Goal: Information Seeking & Learning: Learn about a topic

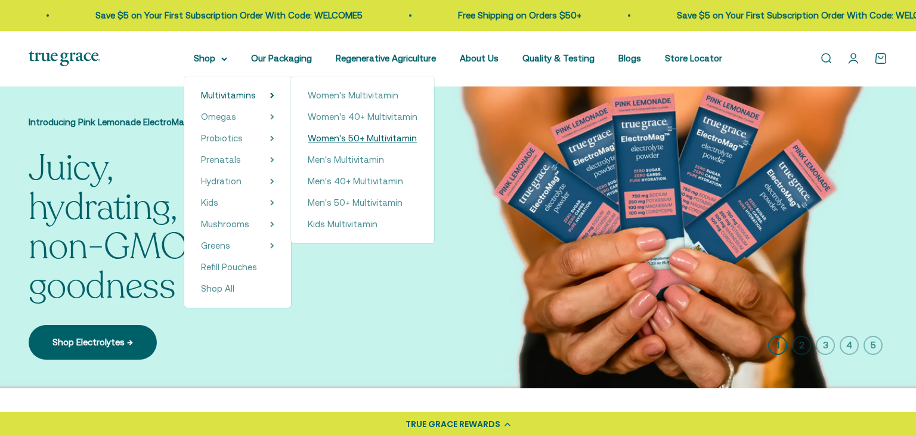
click at [384, 143] on span "Women's 50+ Multivitamin" at bounding box center [362, 138] width 109 height 10
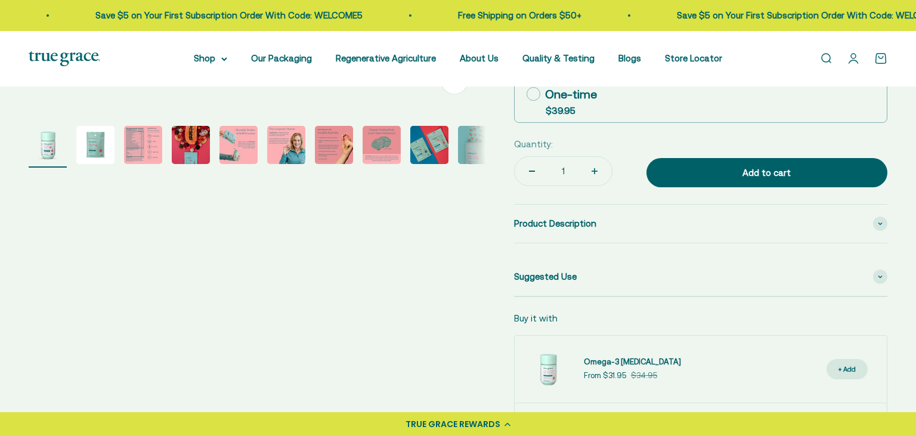
scroll to position [462, 0]
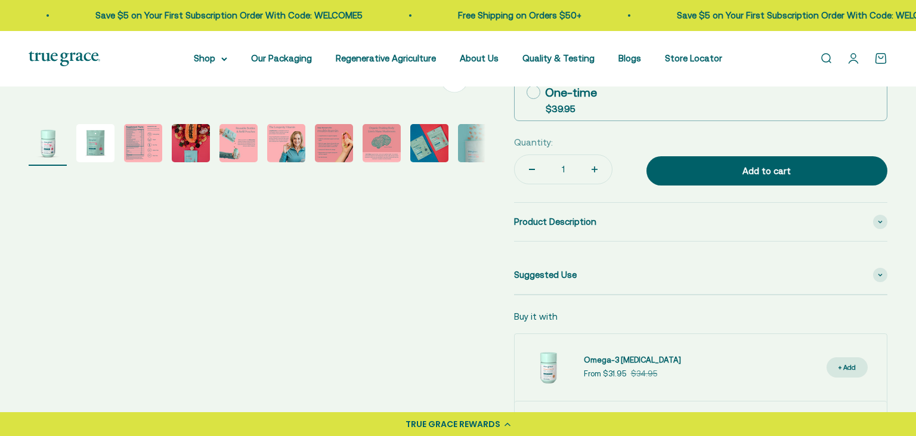
click at [159, 163] on button "Go to item 3" at bounding box center [143, 145] width 38 height 42
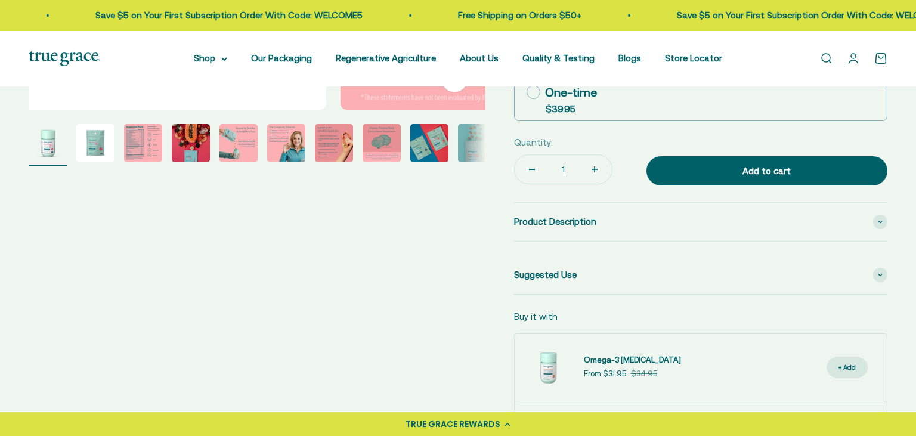
select select "3"
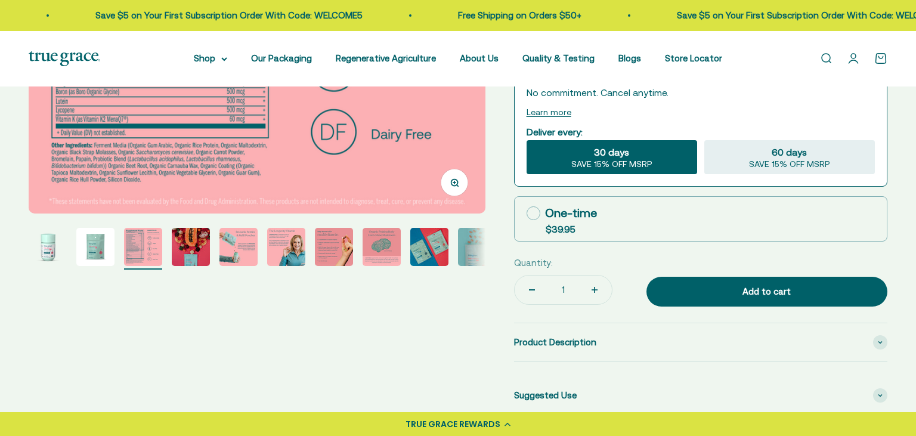
scroll to position [503, 0]
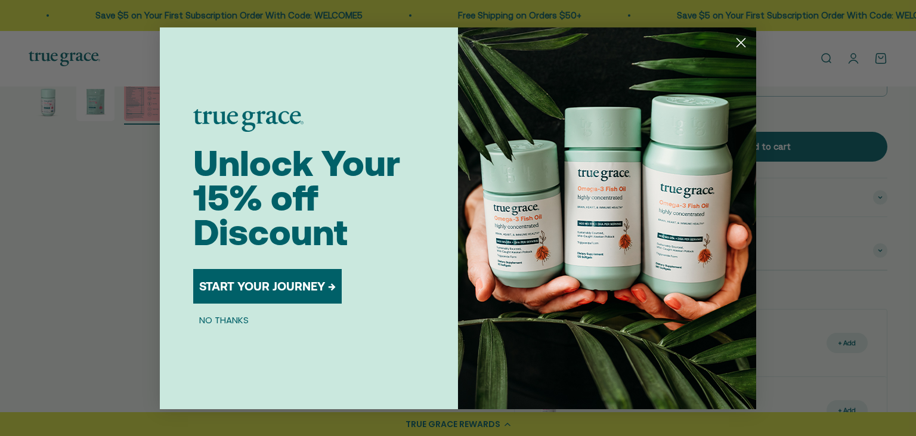
click at [734, 42] on circle "Close dialog" at bounding box center [741, 42] width 20 height 20
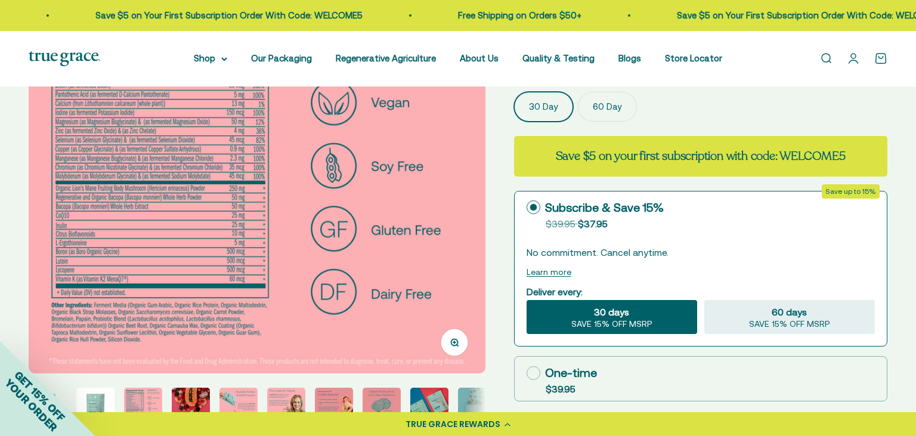
scroll to position [190, 0]
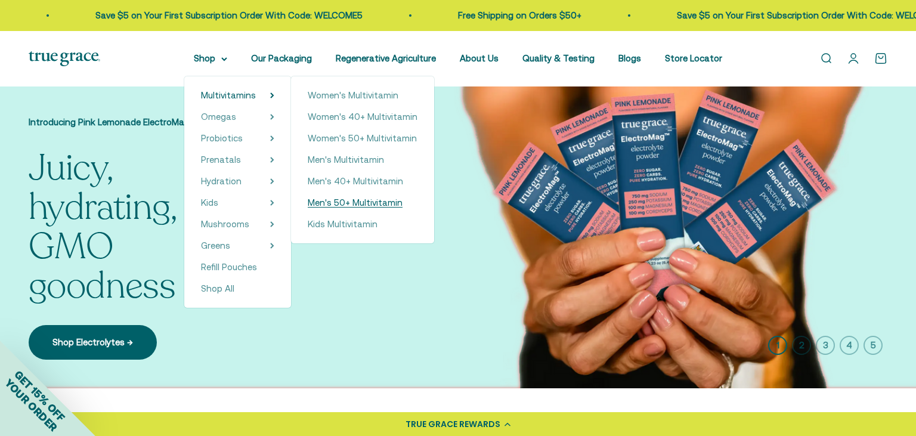
click at [335, 205] on span "Men's 50+ Multivitamin" at bounding box center [355, 202] width 95 height 10
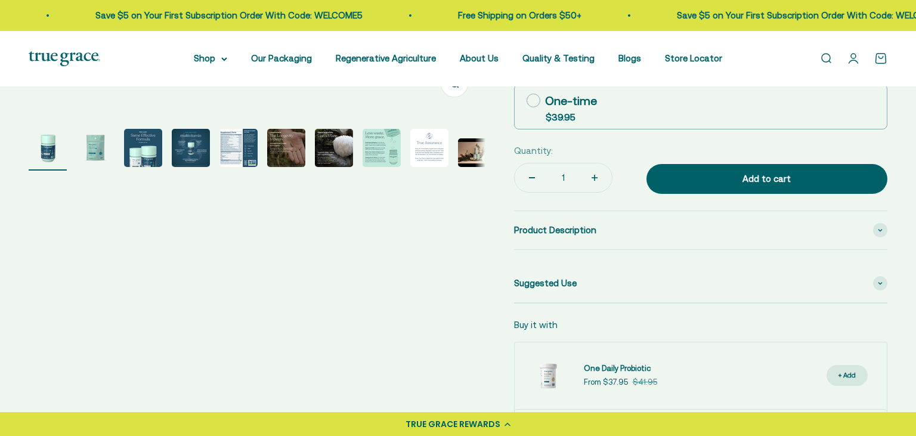
scroll to position [457, 0]
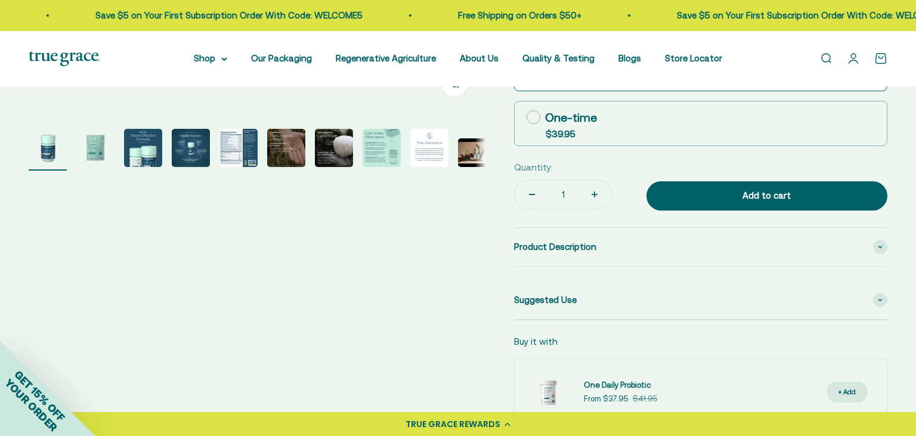
drag, startPoint x: 320, startPoint y: 178, endPoint x: 259, endPoint y: 171, distance: 61.2
click at [301, 181] on div "Zoom Go to item 1 Go to item 2 Go to item 3 Go to item 4 Go to item 5 Go to ite…" at bounding box center [458, 76] width 859 height 836
select select "3"
drag, startPoint x: 261, startPoint y: 169, endPoint x: 249, endPoint y: 143, distance: 29.4
click at [258, 165] on page-dots at bounding box center [257, 150] width 457 height 42
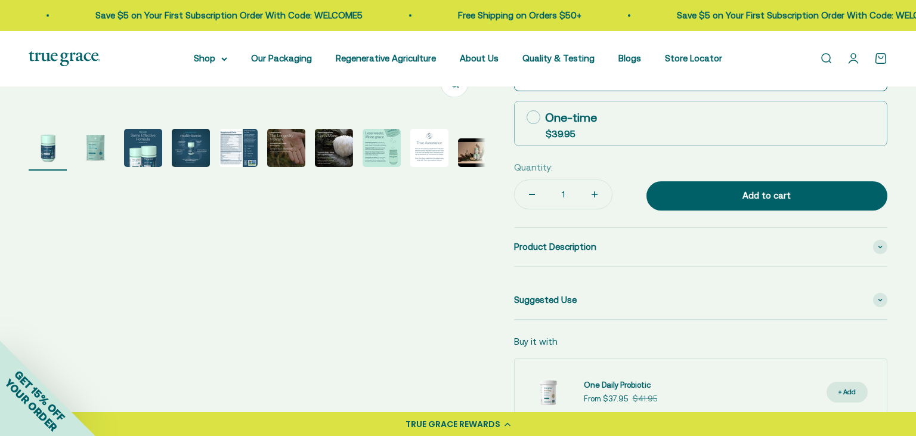
click at [249, 143] on img "Go to item 5" at bounding box center [239, 148] width 38 height 38
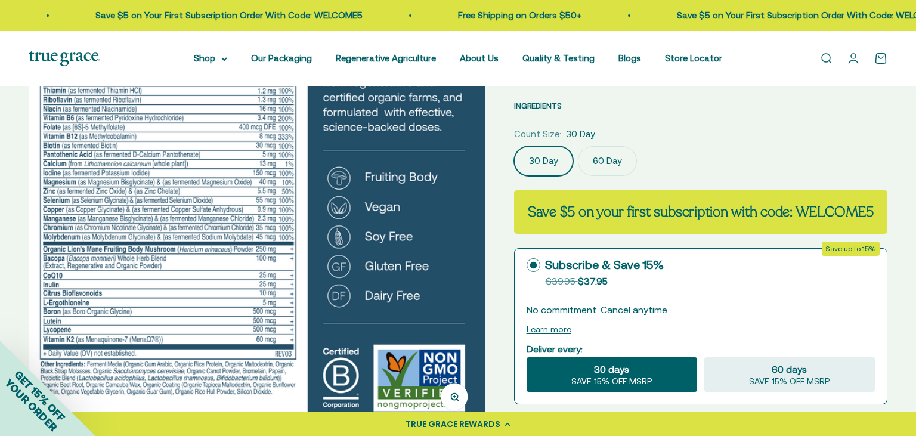
scroll to position [63, 0]
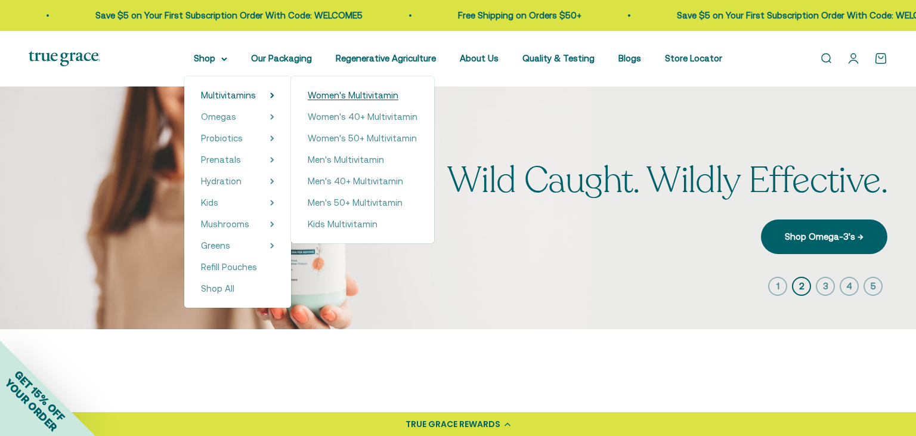
click at [336, 92] on span "Women's Multivitamin" at bounding box center [353, 95] width 91 height 10
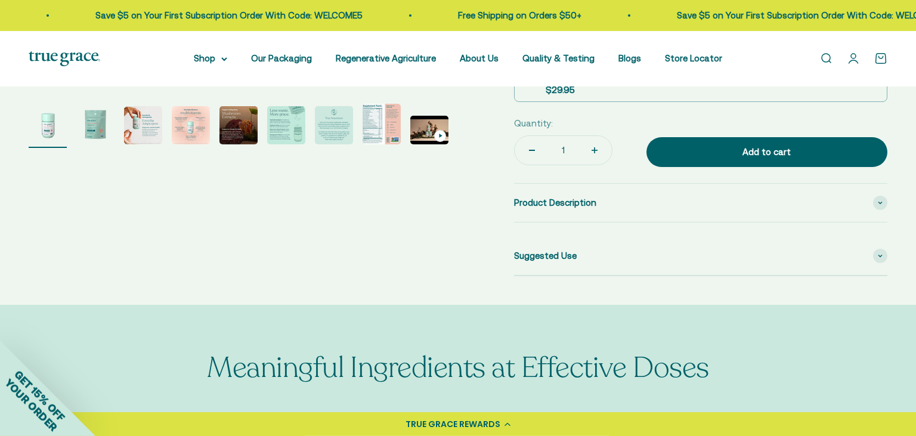
select select "3"
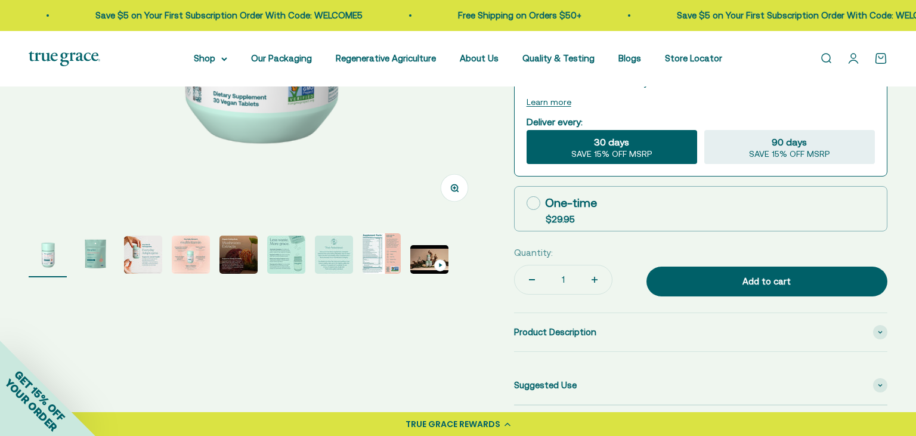
click at [378, 263] on img "Go to item 8" at bounding box center [382, 253] width 38 height 41
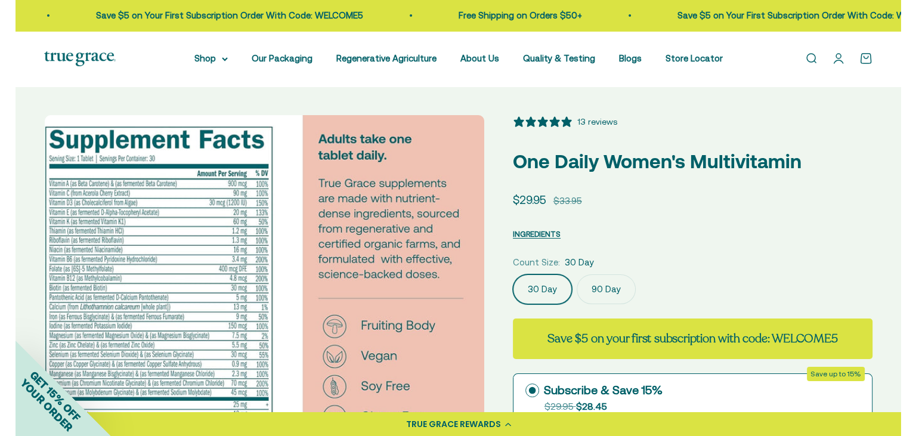
scroll to position [0, 3297]
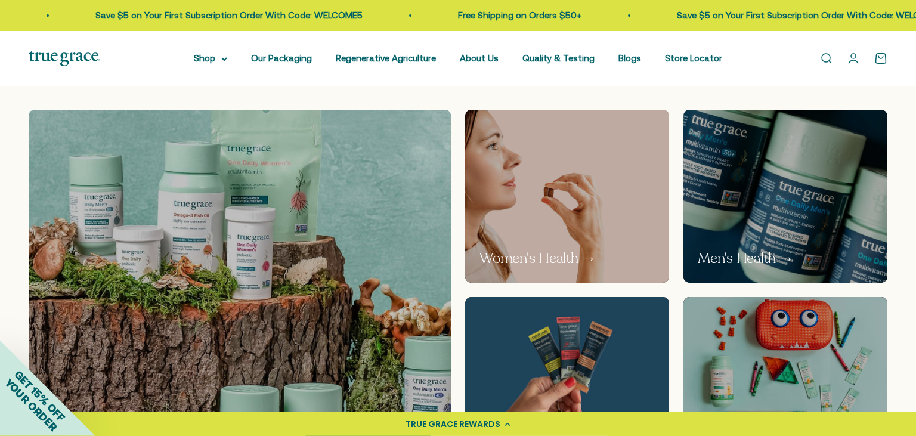
scroll to position [693, 0]
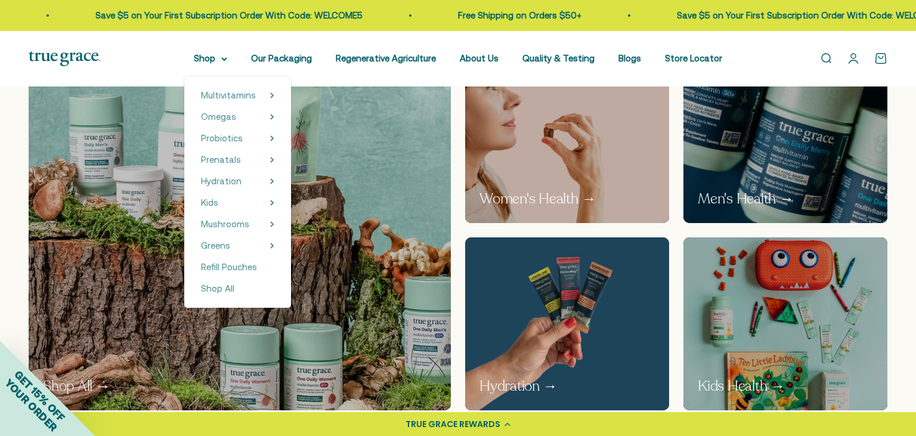
click at [270, 97] on div "Multivitamins Women's Multivitamin Women's 40+ Multivitamin Women's 50+ Multivi…" at bounding box center [237, 191] width 107 height 231
click at [270, 97] on icon at bounding box center [272, 95] width 4 height 6
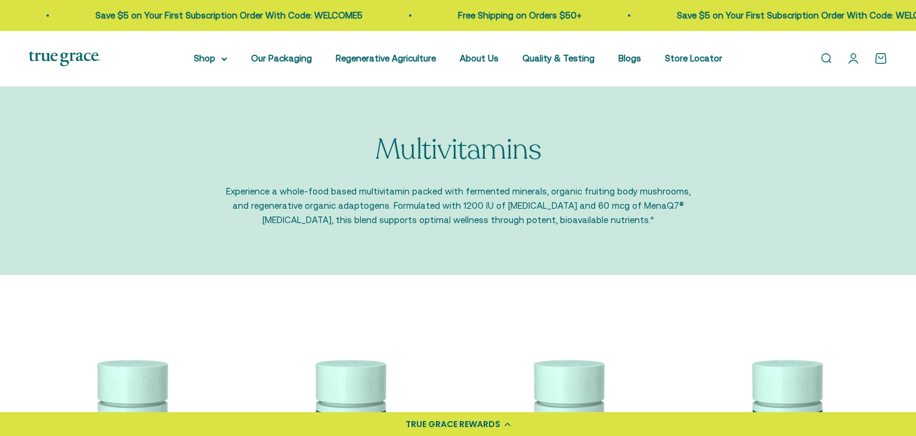
scroll to position [252, 0]
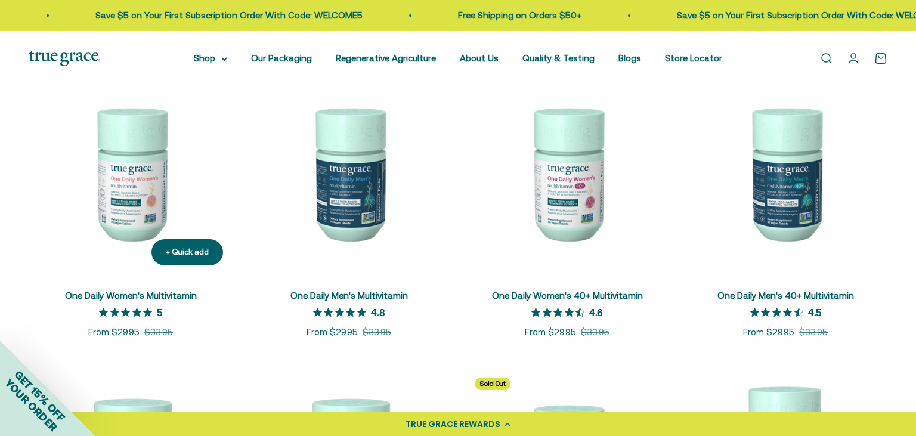
click at [153, 155] on img at bounding box center [131, 173] width 204 height 204
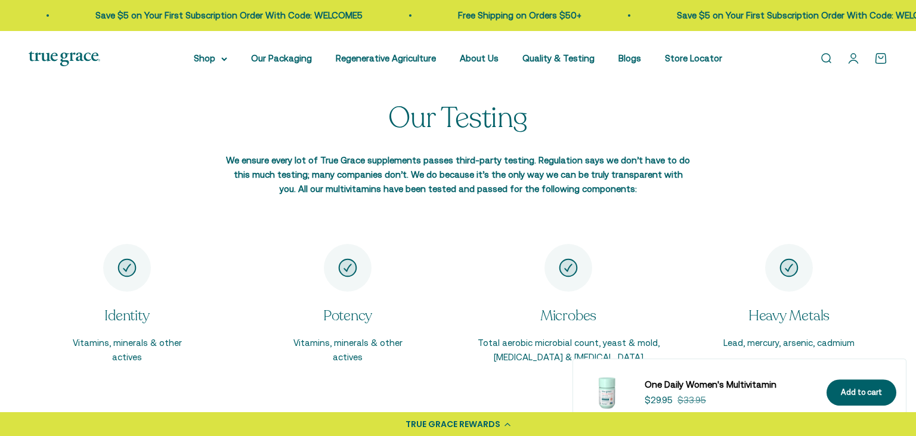
select select "3"
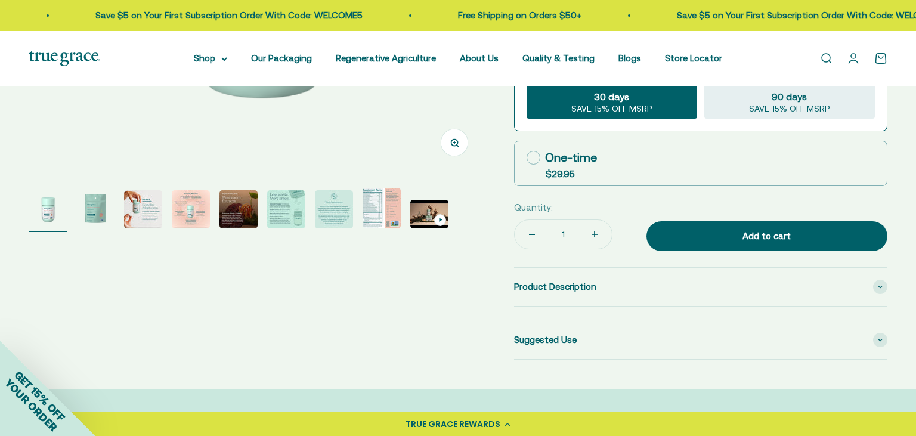
scroll to position [313, 0]
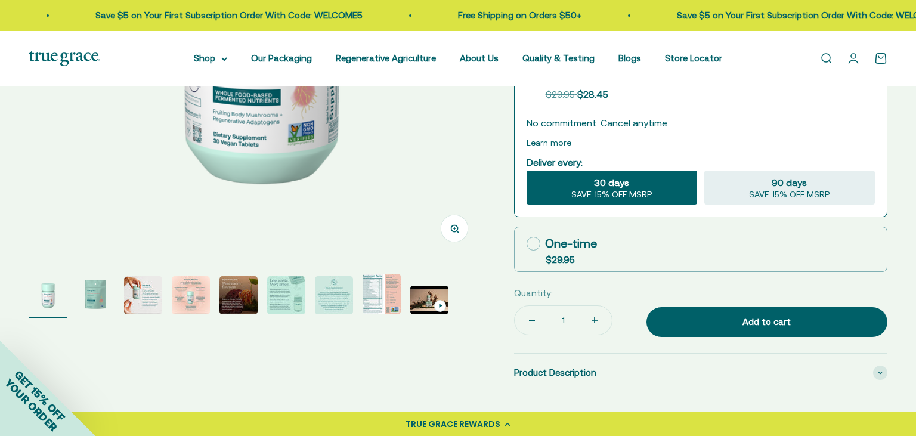
click at [390, 295] on img "Go to item 8" at bounding box center [382, 294] width 38 height 41
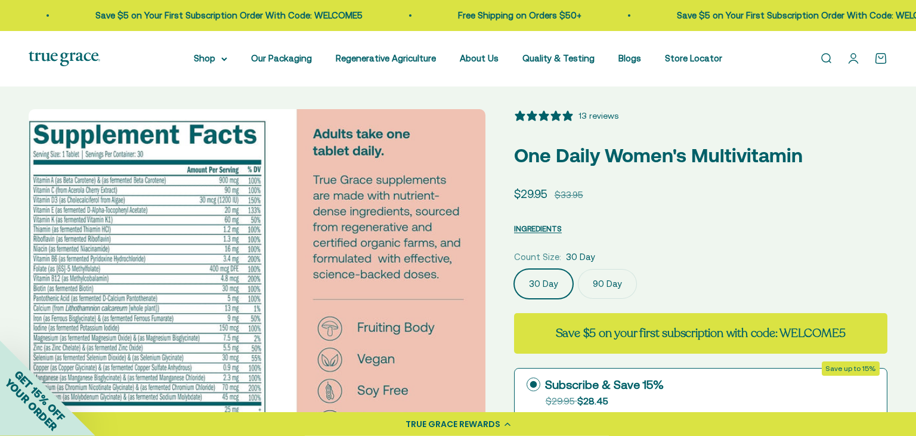
scroll to position [0, 0]
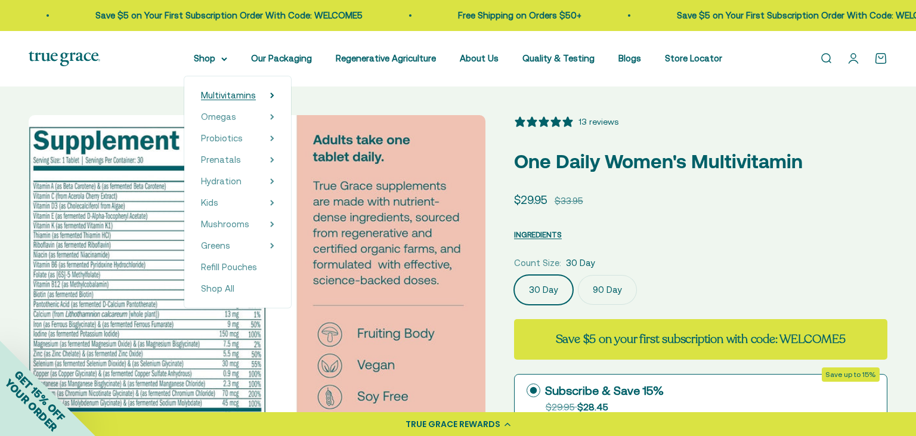
click at [270, 98] on icon at bounding box center [272, 95] width 4 height 6
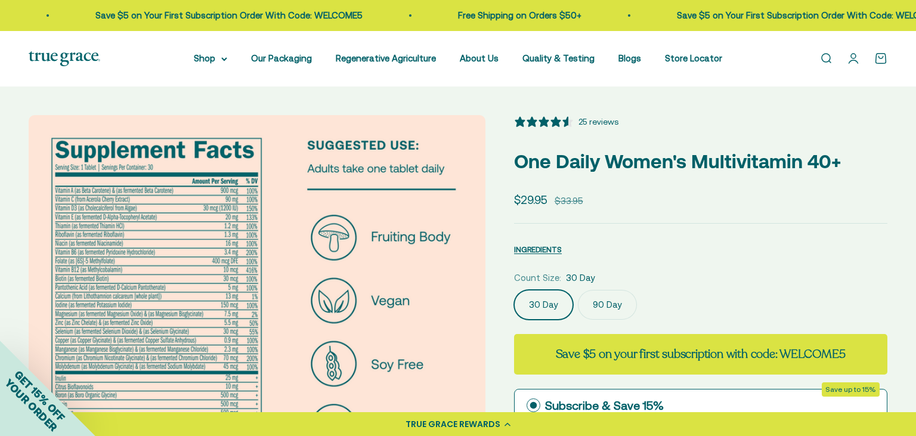
select select "3"
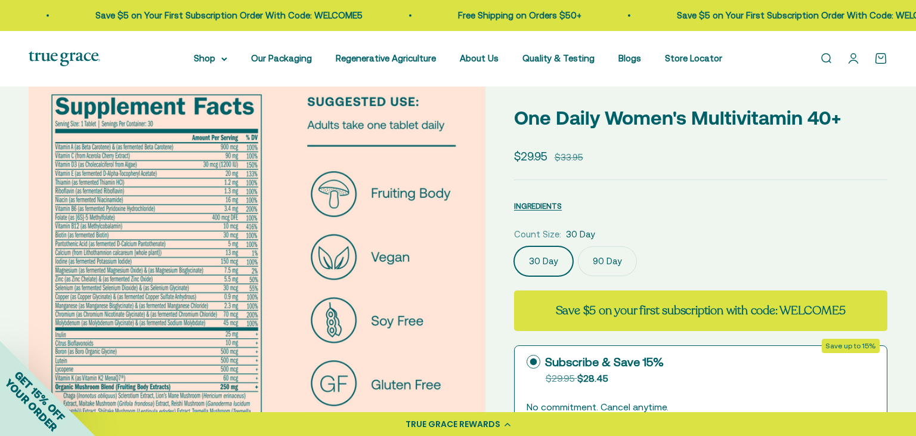
scroll to position [63, 0]
